Goal: Transaction & Acquisition: Purchase product/service

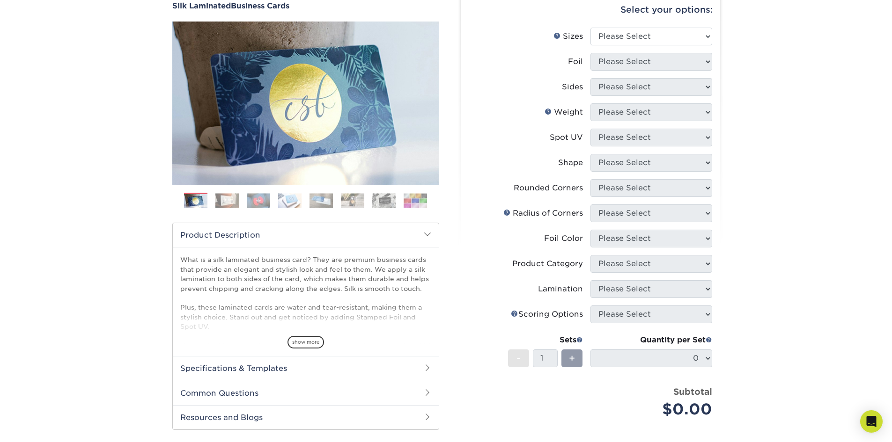
scroll to position [47, 0]
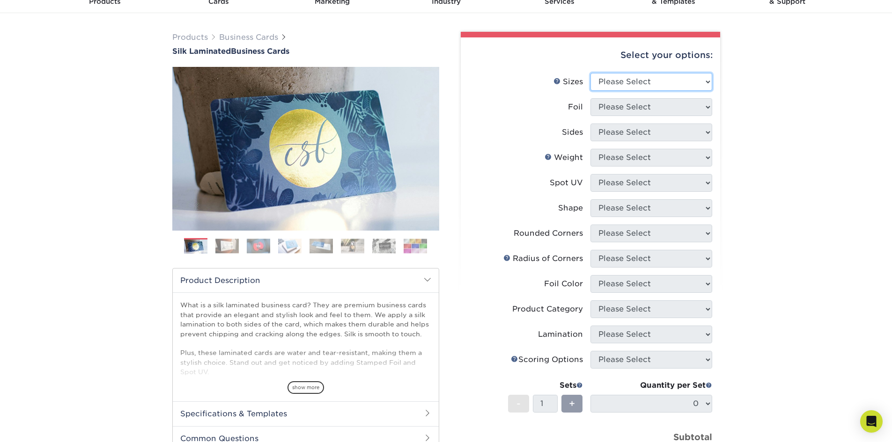
click at [681, 81] on select "Please Select 1.5" x 3.5" - Mini 1.75" x 3.5" - Mini 2" x 2" - Square 2" x 3" -…" at bounding box center [651, 82] width 122 height 18
select select "2.00x3.50"
click at [590, 73] on select "Please Select 1.5" x 3.5" - Mini 1.75" x 3.5" - Mini 2" x 2" - Square 2" x 3" -…" at bounding box center [651, 82] width 122 height 18
click at [686, 110] on select "Please Select Yes No" at bounding box center [651, 107] width 122 height 18
select select "0"
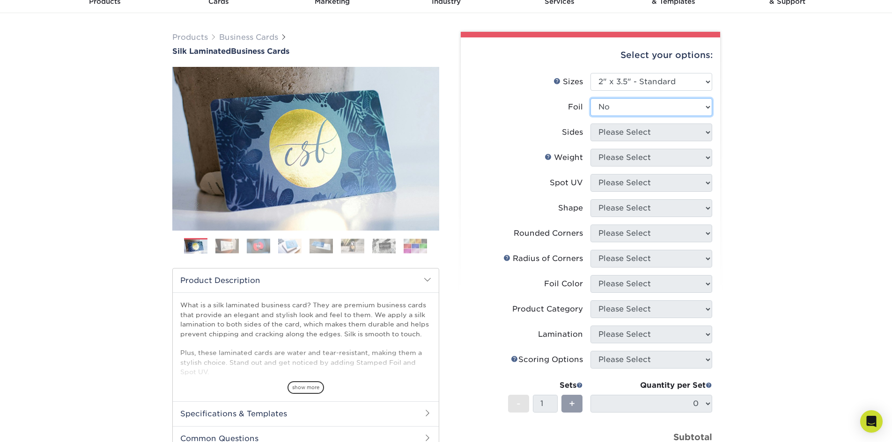
click at [590, 98] on select "Please Select Yes No" at bounding box center [651, 107] width 122 height 18
click at [700, 132] on select "Please Select Print Both Sides Print Front Only" at bounding box center [651, 133] width 122 height 18
select select "13abbda7-1d64-4f25-8bb2-c179b224825d"
click at [590, 124] on select "Please Select Print Both Sides Print Front Only" at bounding box center [651, 133] width 122 height 18
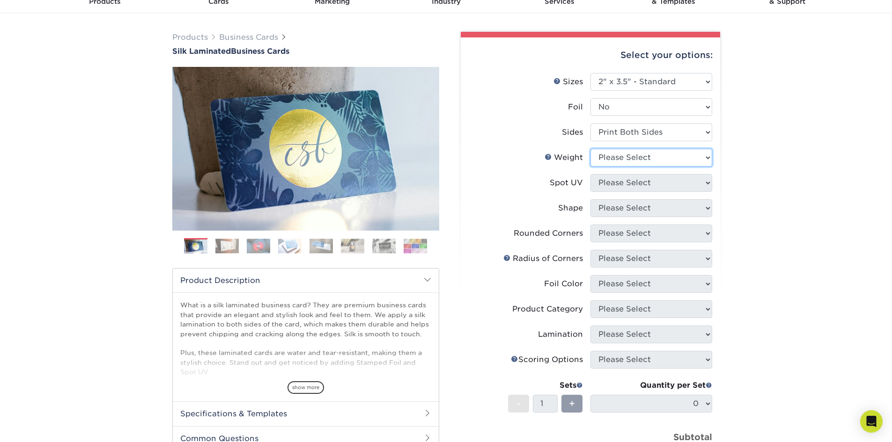
click at [690, 155] on select "Please Select 16PT" at bounding box center [651, 158] width 122 height 18
select select "16PT"
click at [590, 149] on select "Please Select 16PT" at bounding box center [651, 158] width 122 height 18
click at [674, 182] on select "Please Select No Spot UV Front and Back (Both Sides) Front Only Back Only" at bounding box center [651, 183] width 122 height 18
select select "1"
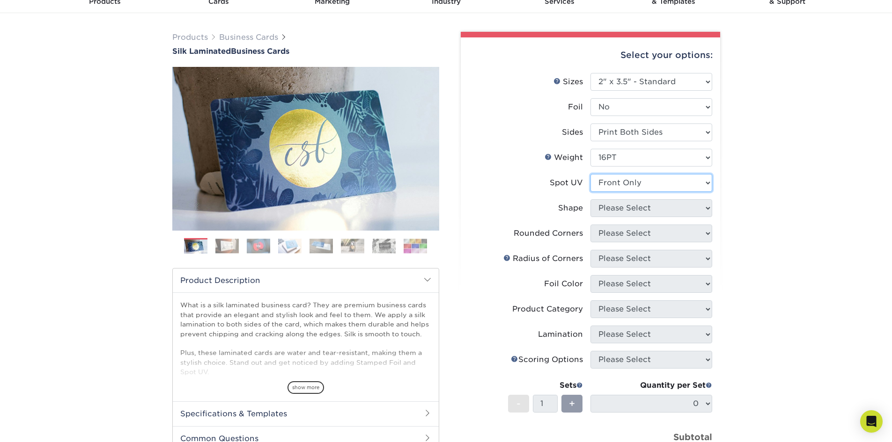
click at [590, 174] on select "Please Select No Spot UV Front and Back (Both Sides) Front Only Back Only" at bounding box center [651, 183] width 122 height 18
click at [654, 211] on select "Please Select Standard" at bounding box center [651, 208] width 122 height 18
select select "standard"
click at [590, 199] on select "Please Select Standard" at bounding box center [651, 208] width 122 height 18
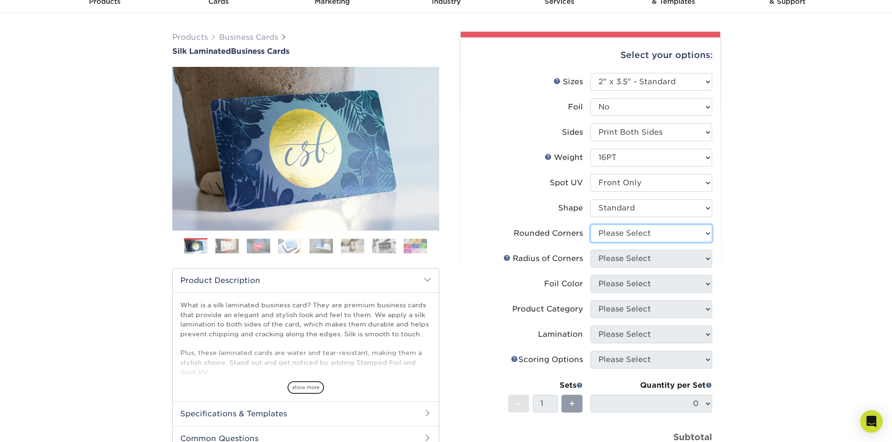
click at [655, 229] on select "Please Select Yes - Round 2 Corners Yes - Round 4 Corners No" at bounding box center [651, 234] width 122 height 18
select select "0"
click at [590, 225] on select "Please Select Yes - Round 2 Corners Yes - Round 4 Corners No" at bounding box center [651, 234] width 122 height 18
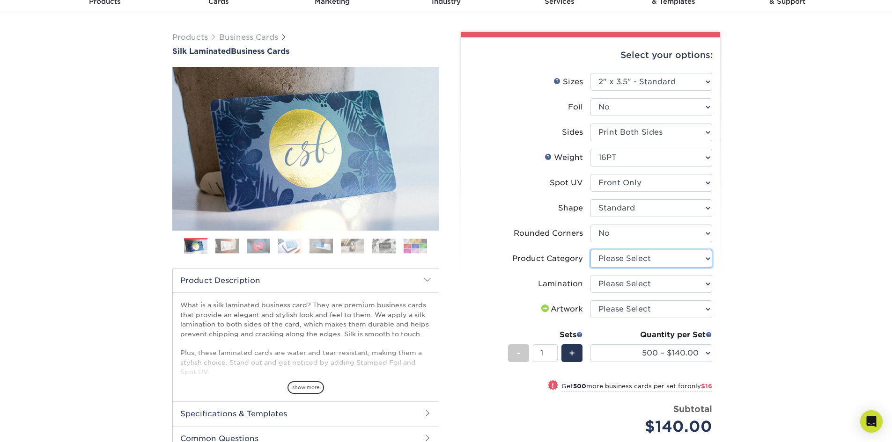
click at [689, 262] on select "Please Select Business Cards" at bounding box center [651, 259] width 122 height 18
select select "3b5148f1-0588-4f88-a218-97bcfdce65c1"
click at [590, 250] on select "Please Select Business Cards" at bounding box center [651, 259] width 122 height 18
click at [671, 286] on select "Please Select Silk" at bounding box center [651, 284] width 122 height 18
select select "ccacb42f-45f7-42d3-bbd3-7c8421cf37f0"
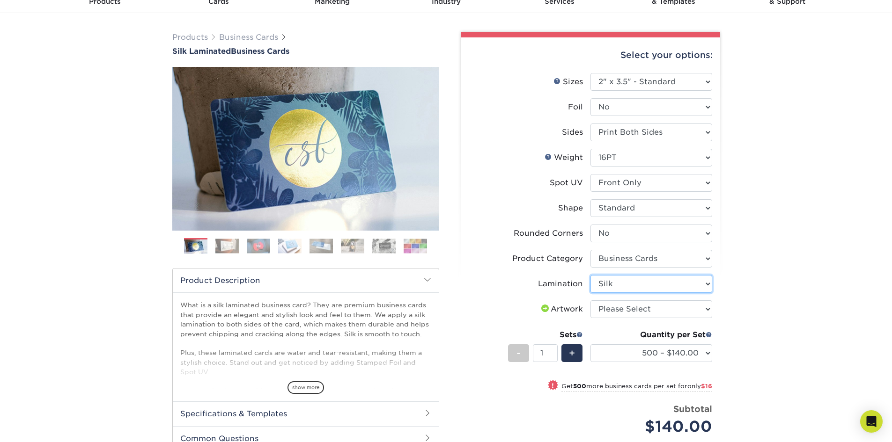
click at [590, 275] on select "Please Select Silk" at bounding box center [651, 284] width 122 height 18
click at [782, 288] on div "Products Business Cards Silk Laminated Business Cards Previous Next" at bounding box center [446, 295] width 892 height 564
